Goal: Check status: Check status

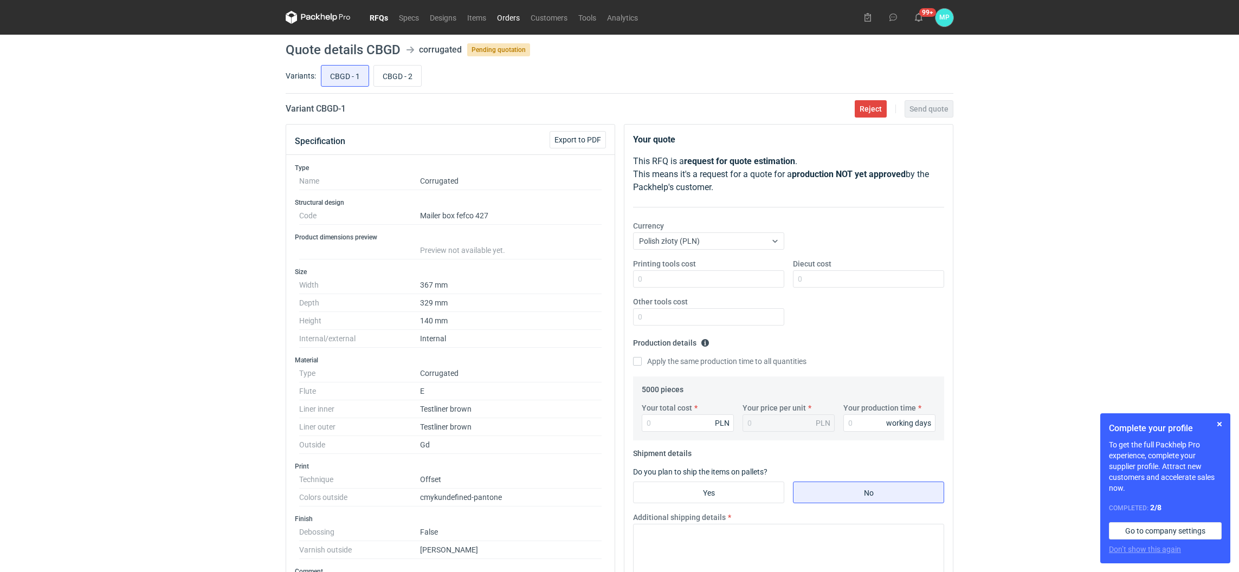
click at [500, 18] on link "Orders" at bounding box center [509, 17] width 34 height 13
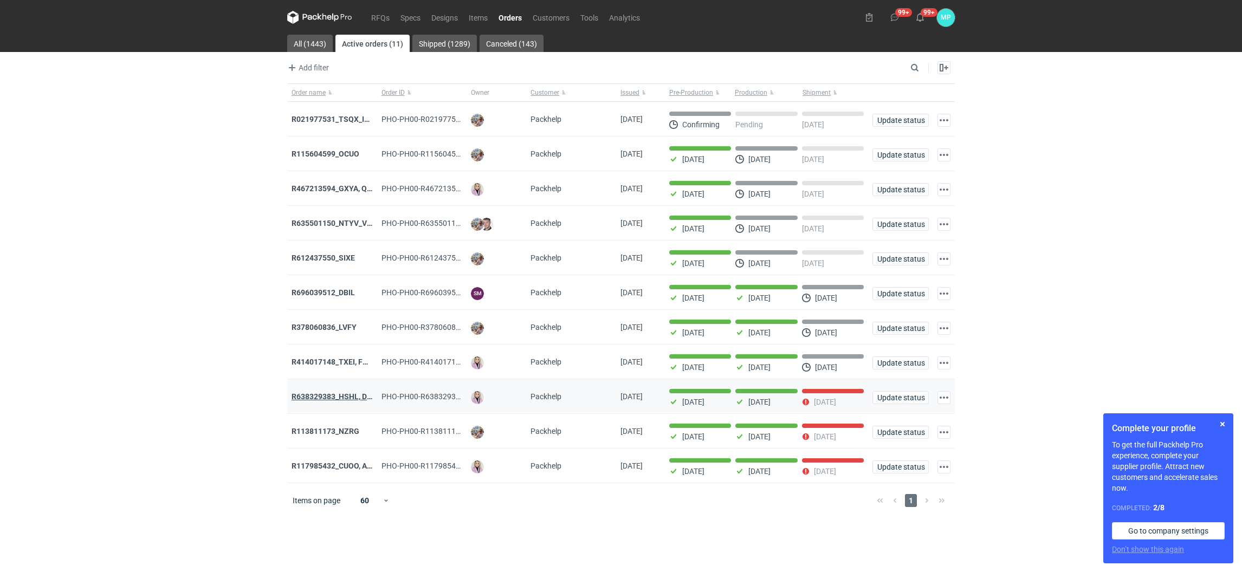
click at [300, 398] on strong "R638329383_HSHL, DETO" at bounding box center [337, 396] width 90 height 9
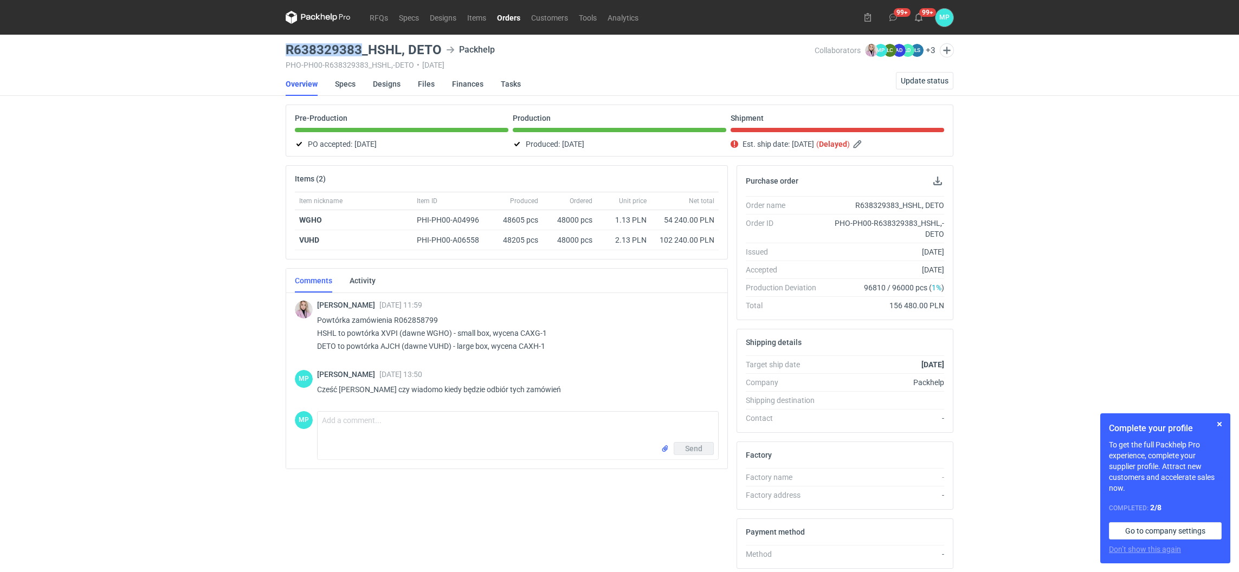
drag, startPoint x: 285, startPoint y: 45, endPoint x: 360, endPoint y: 46, distance: 75.4
click at [360, 46] on main "R638329383_HSHL, DETO Packhelp PHO-PH00-R638329383_HSHL,-DETO • [DATE] Collabor…" at bounding box center [619, 371] width 677 height 673
copy h3 "R638329383"
click at [512, 25] on nav "RFQs Specs Designs Items Orders Customers Tools Analytics" at bounding box center [465, 17] width 358 height 35
click at [508, 17] on link "Orders" at bounding box center [509, 17] width 34 height 13
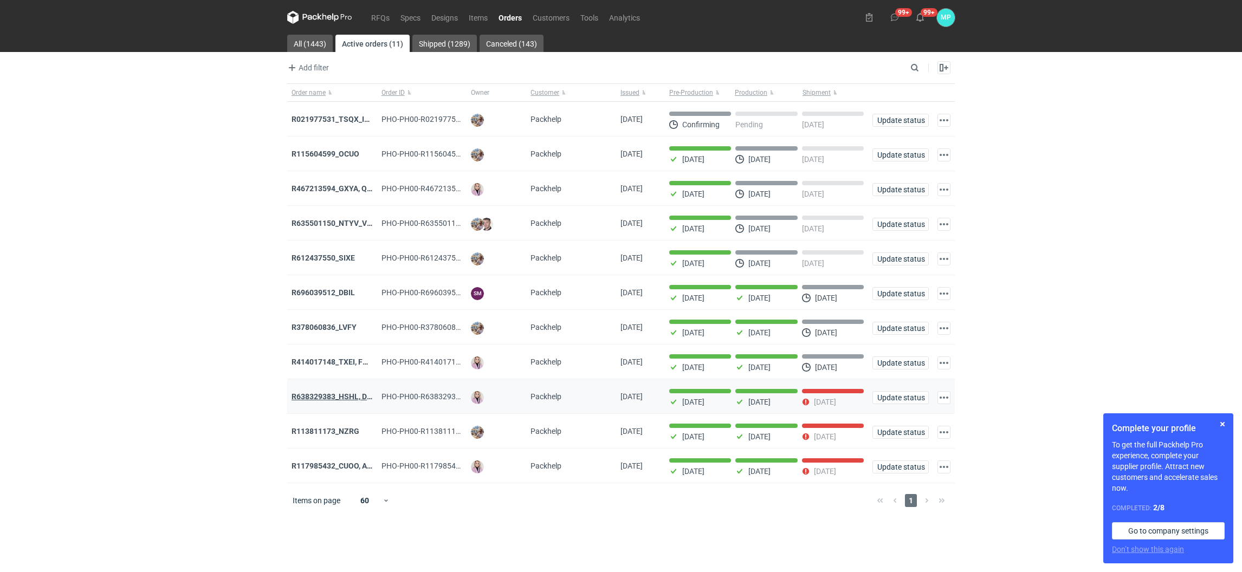
click at [333, 396] on strong "R638329383_HSHL, DETO" at bounding box center [337, 396] width 90 height 9
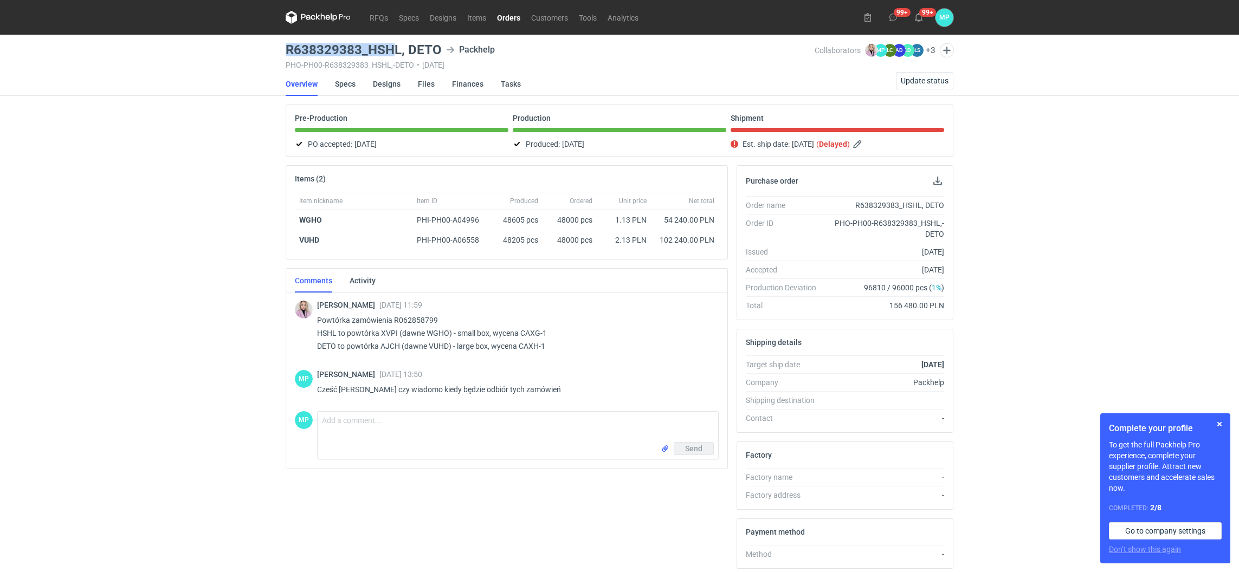
drag, startPoint x: 284, startPoint y: 48, endPoint x: 396, endPoint y: 48, distance: 111.7
click at [396, 48] on main "R638329383_HSHL, DETO Packhelp PHO-PH00-R638329383_HSHL,-DETO • [DATE] Collabor…" at bounding box center [619, 371] width 677 height 673
click at [158, 239] on div "RFQs Specs Designs Items Orders Customers Tools Analytics 99+ 99+ MP [PERSON_NA…" at bounding box center [619, 286] width 1239 height 572
click at [508, 17] on link "Orders" at bounding box center [509, 17] width 34 height 13
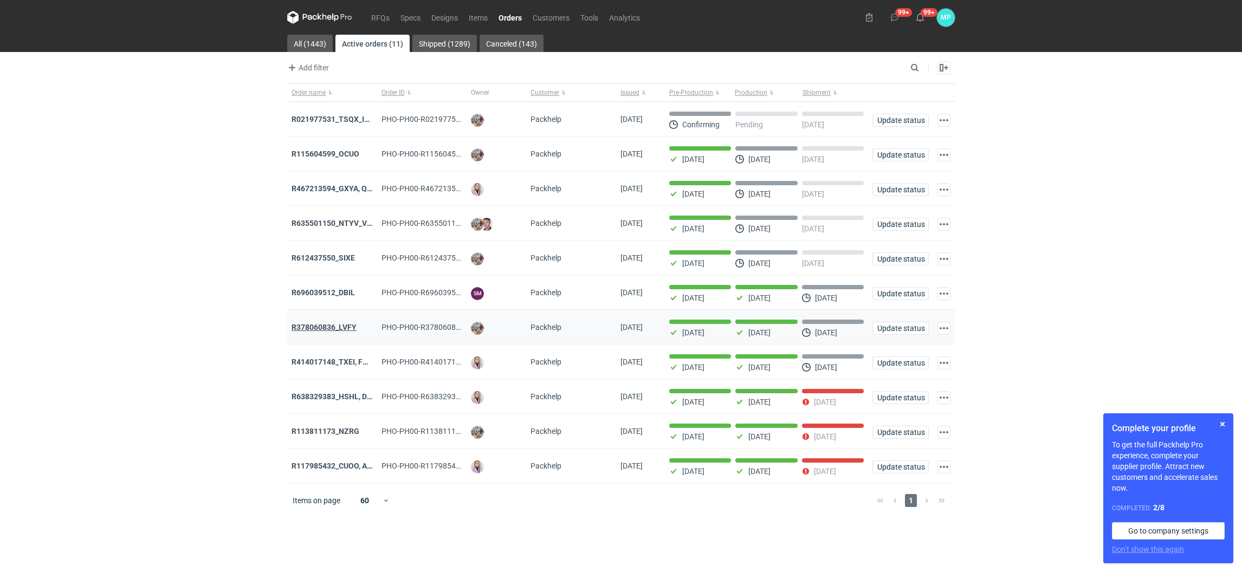
click at [331, 330] on strong "R378060836_LVFY" at bounding box center [324, 327] width 65 height 9
